Goal: Task Accomplishment & Management: Use online tool/utility

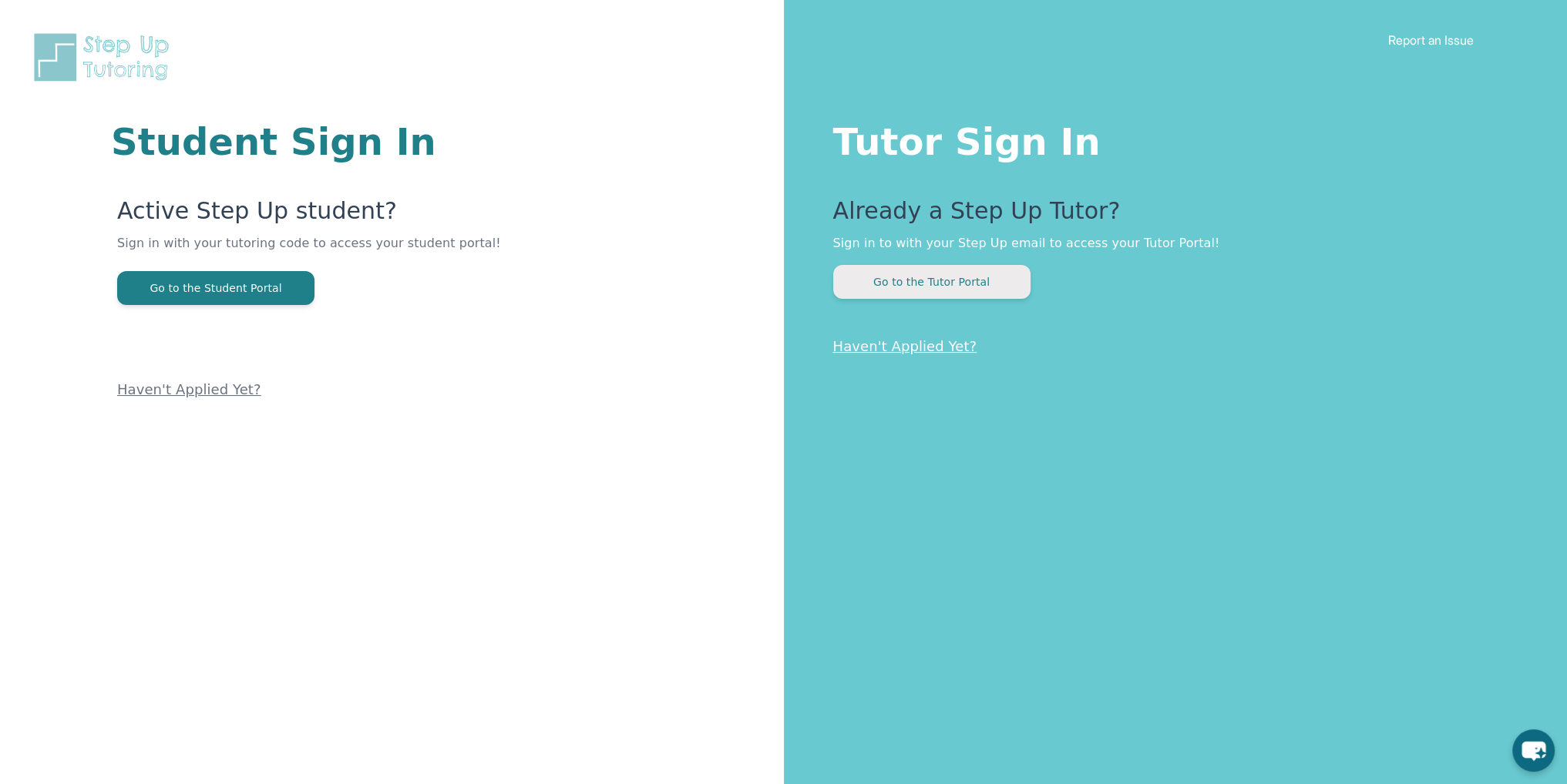
click at [968, 290] on button "Go to the Tutor Portal" at bounding box center [932, 282] width 197 height 34
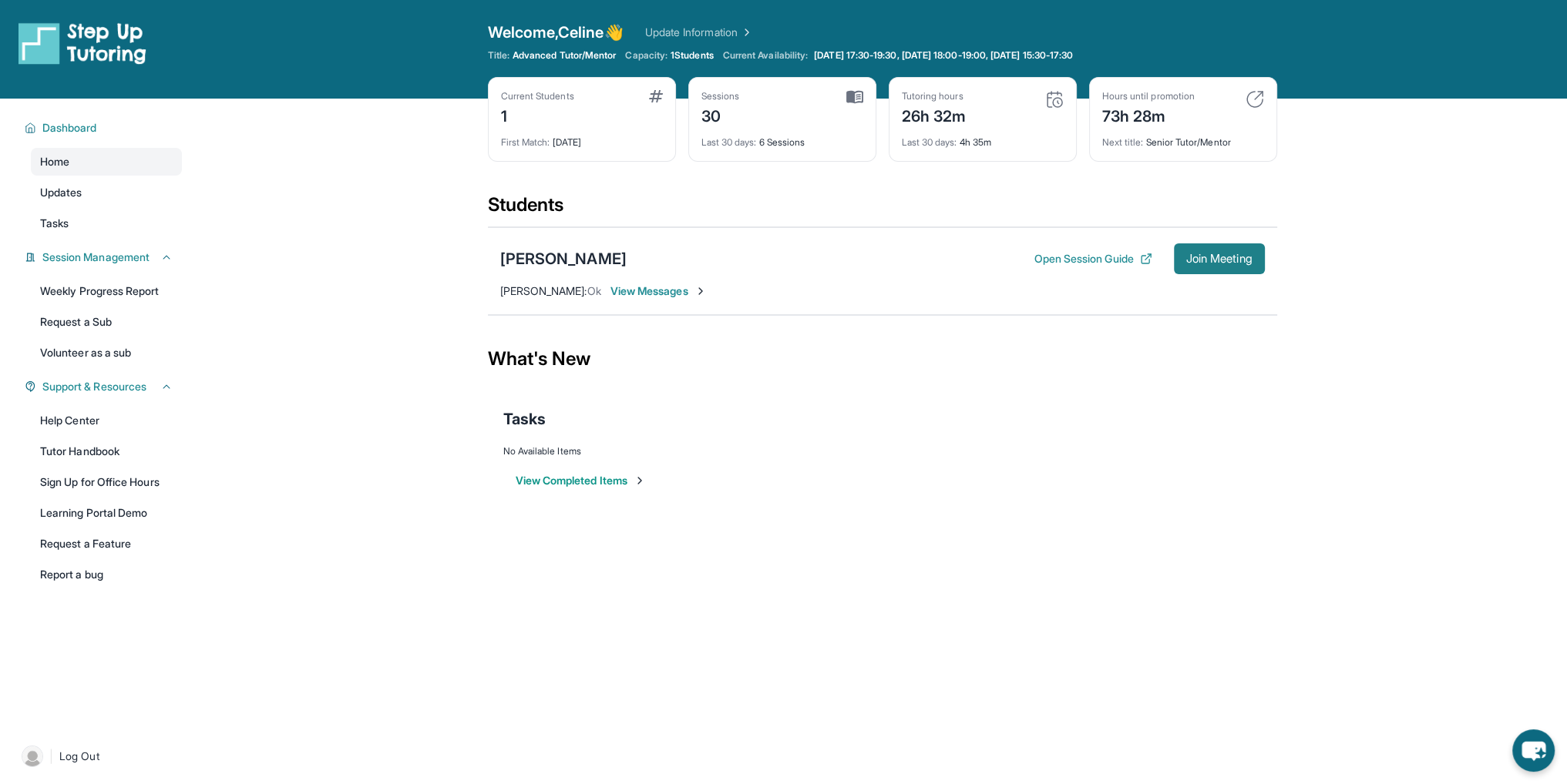
click at [1193, 265] on button "Join Meeting" at bounding box center [1219, 259] width 91 height 31
